Goal: Information Seeking & Learning: Understand process/instructions

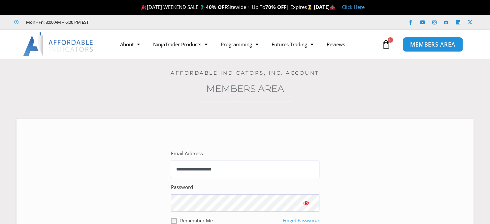
click at [424, 47] on span "MEMBERS AREA" at bounding box center [432, 45] width 45 height 6
click at [425, 44] on span "MEMBERS AREA" at bounding box center [432, 45] width 45 height 6
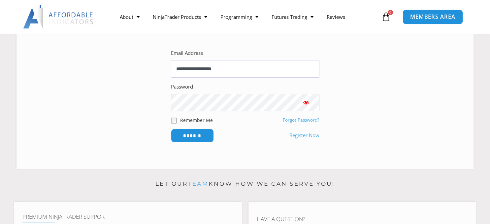
scroll to position [47, 0]
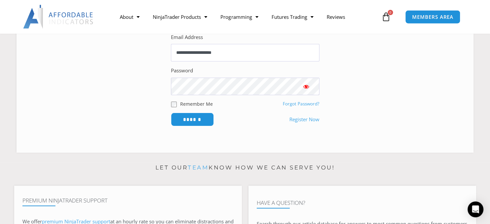
scroll to position [142, 0]
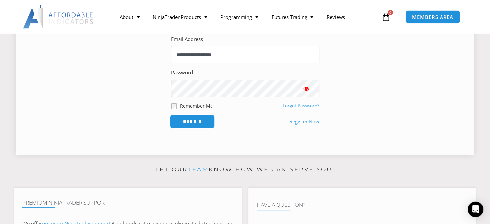
click at [196, 119] on input "******" at bounding box center [191, 121] width 45 height 14
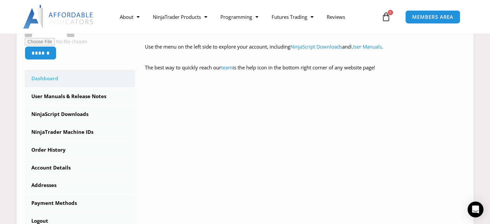
scroll to position [157, 0]
click at [56, 114] on link "NinjaScript Downloads" at bounding box center [80, 113] width 110 height 17
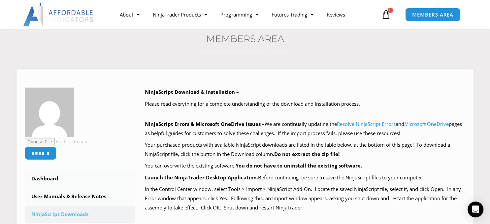
scroll to position [50, 0]
click at [391, 123] on link "Resolve NinjaScript Errors" at bounding box center [366, 123] width 59 height 7
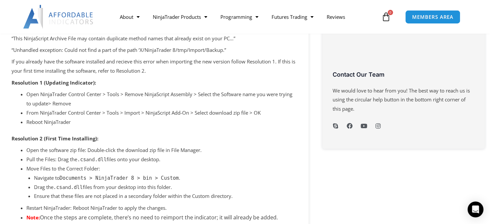
scroll to position [346, 0]
